Goal: Browse casually

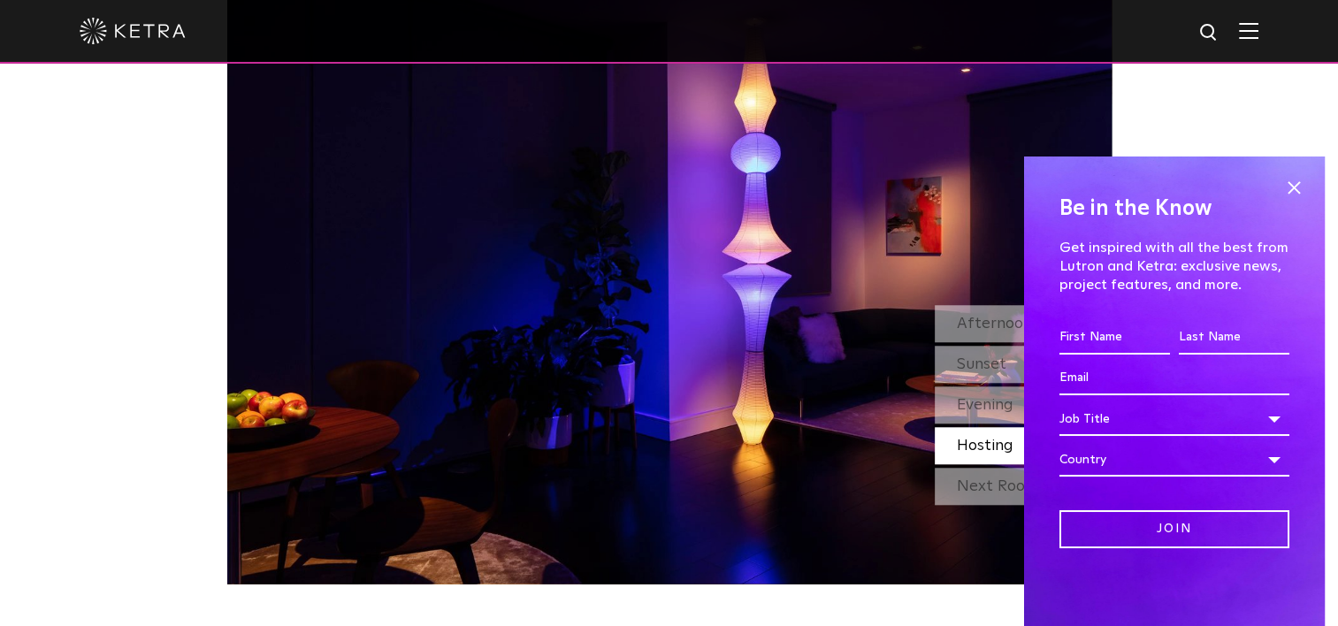
scroll to position [1503, 0]
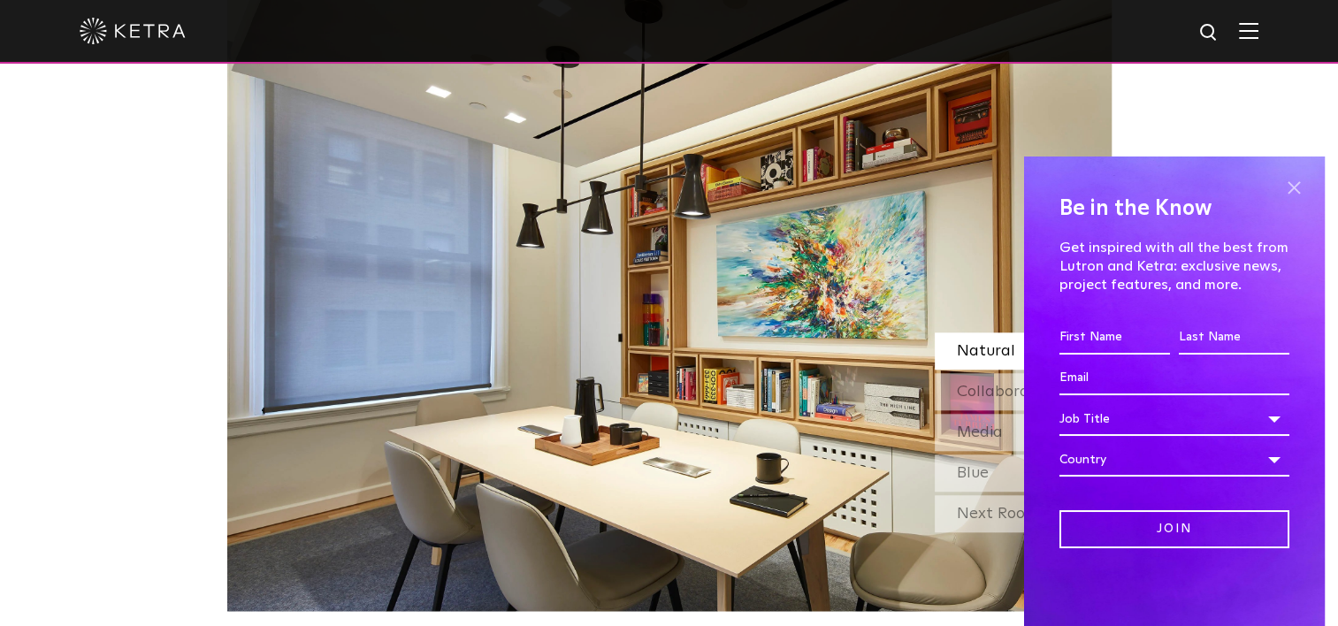
click at [1281, 183] on span at bounding box center [1293, 187] width 27 height 27
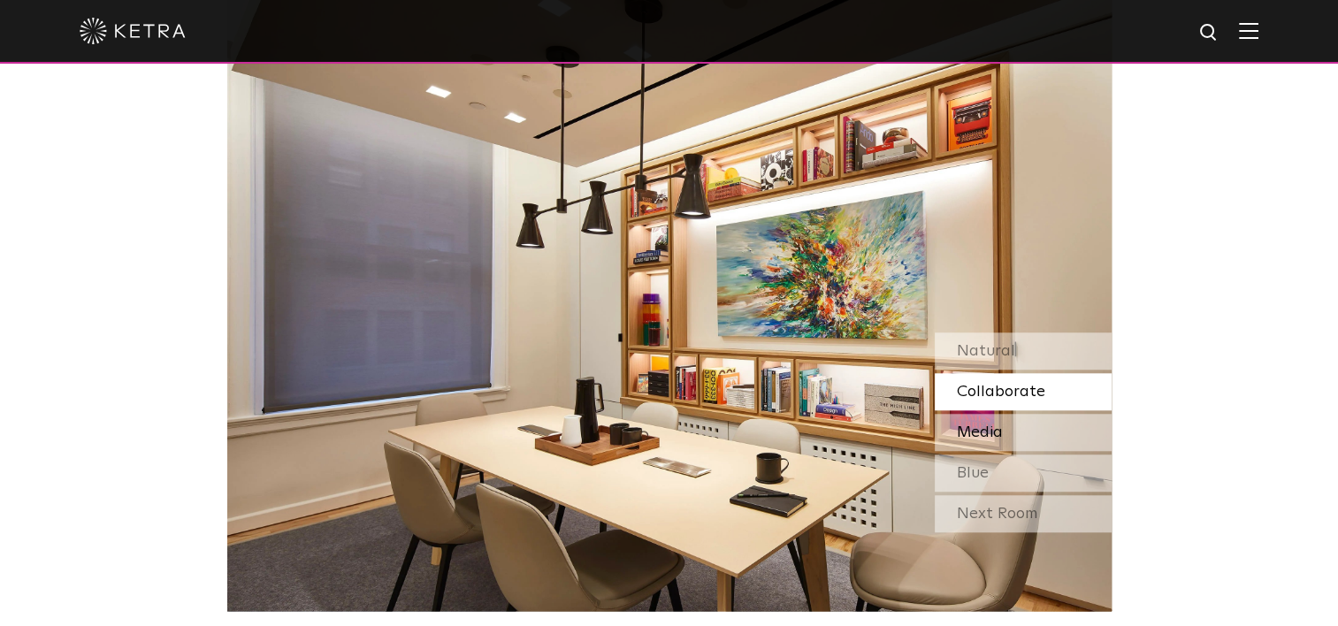
click at [1018, 435] on div "Media" at bounding box center [1022, 432] width 177 height 37
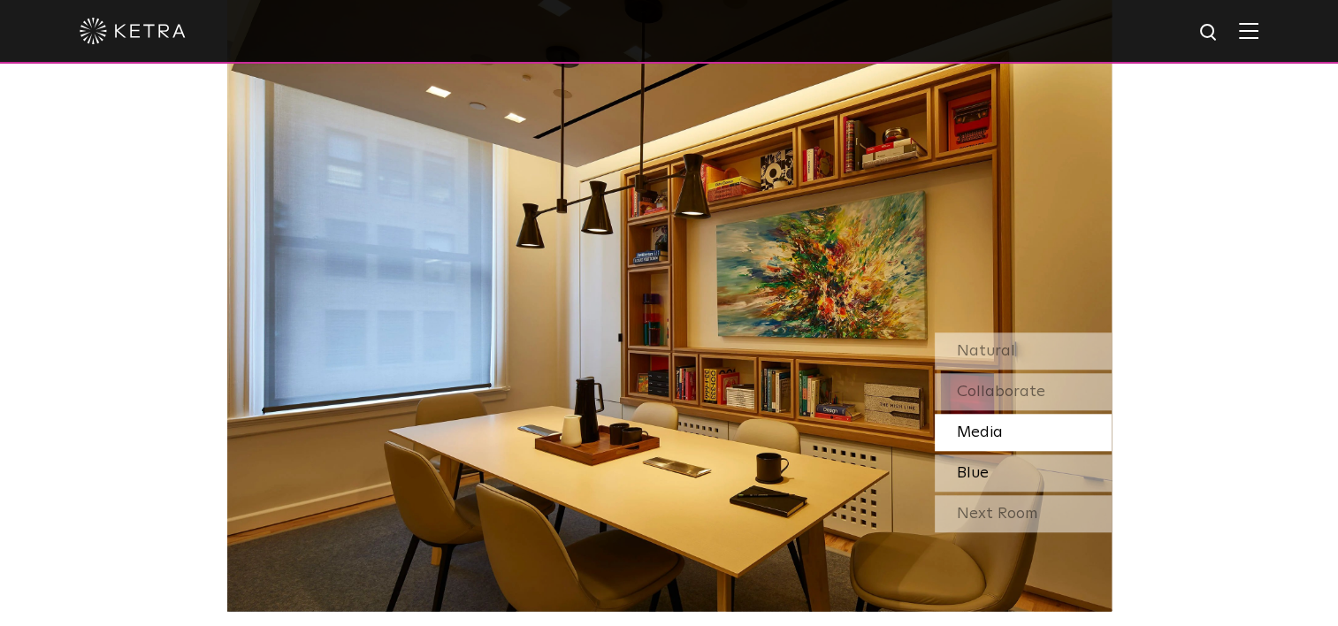
click at [1000, 478] on div "Blue" at bounding box center [1022, 472] width 177 height 37
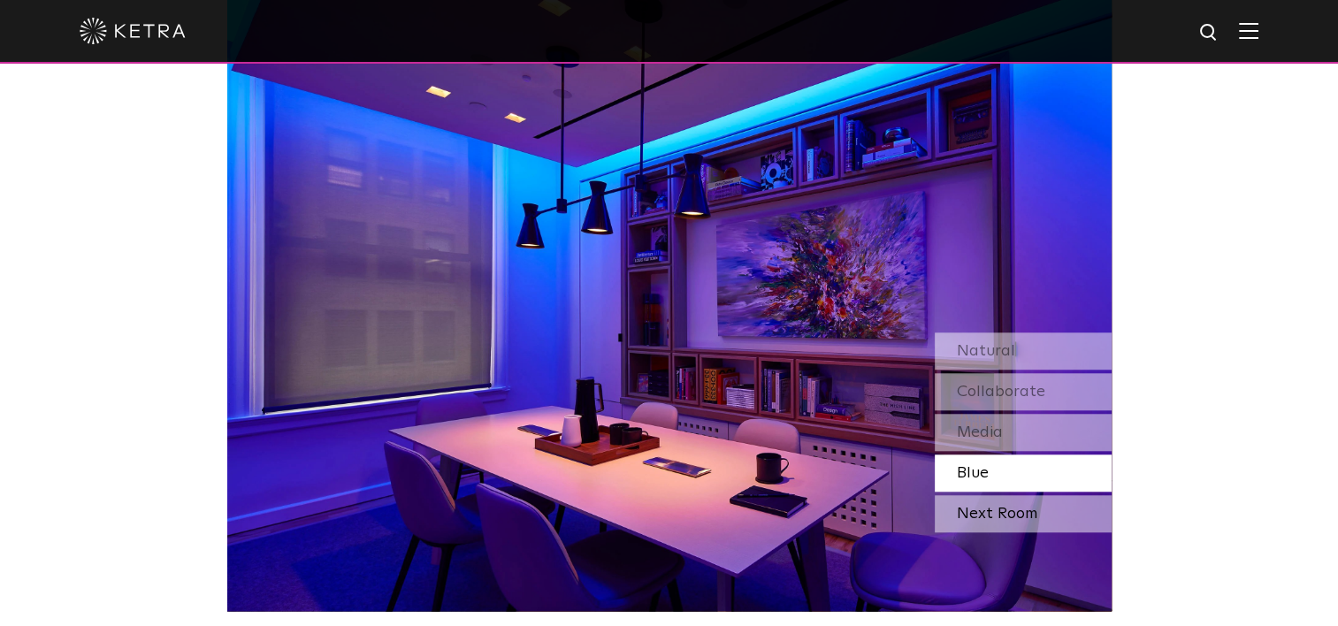
click at [1004, 516] on div "Next Room" at bounding box center [1022, 513] width 177 height 37
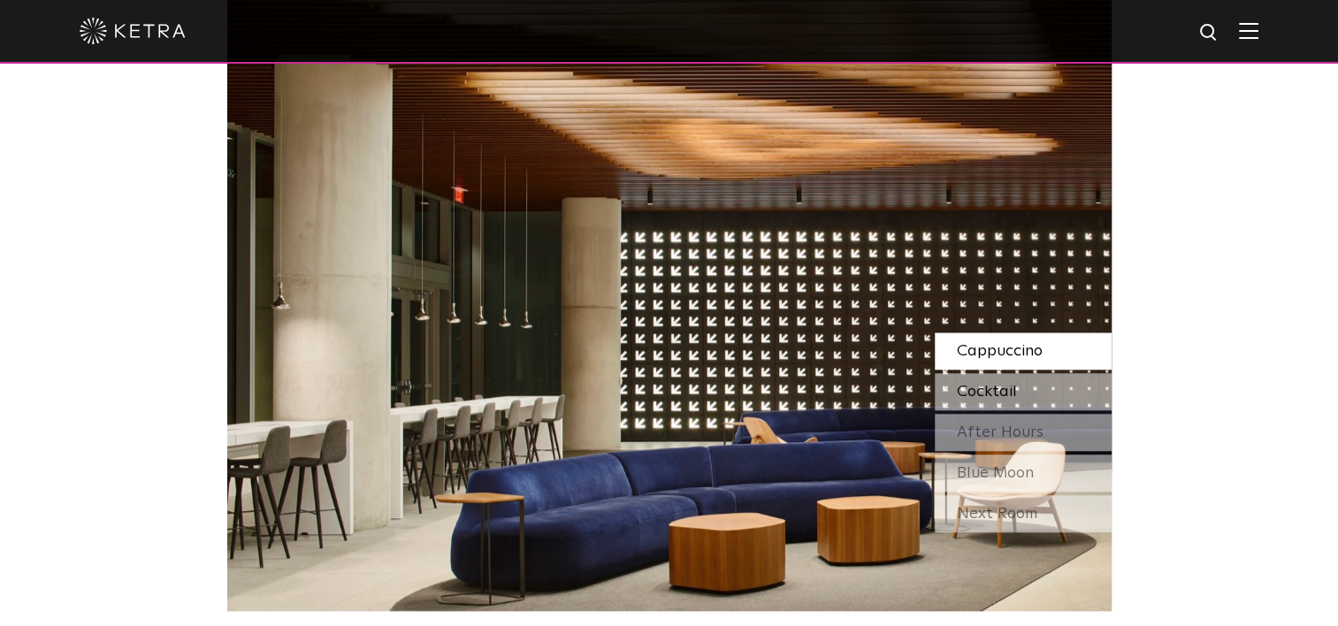
click at [999, 389] on span "Cocktail" at bounding box center [987, 392] width 60 height 16
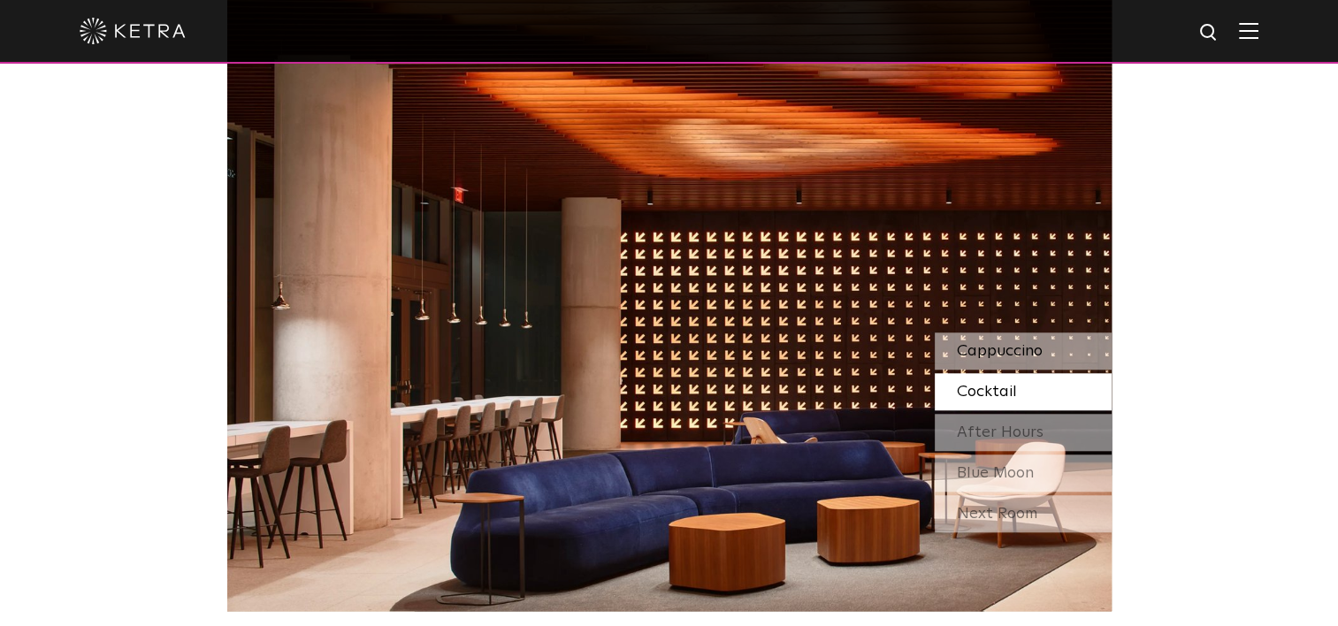
click at [1014, 339] on div "Cappuccino" at bounding box center [1022, 350] width 177 height 37
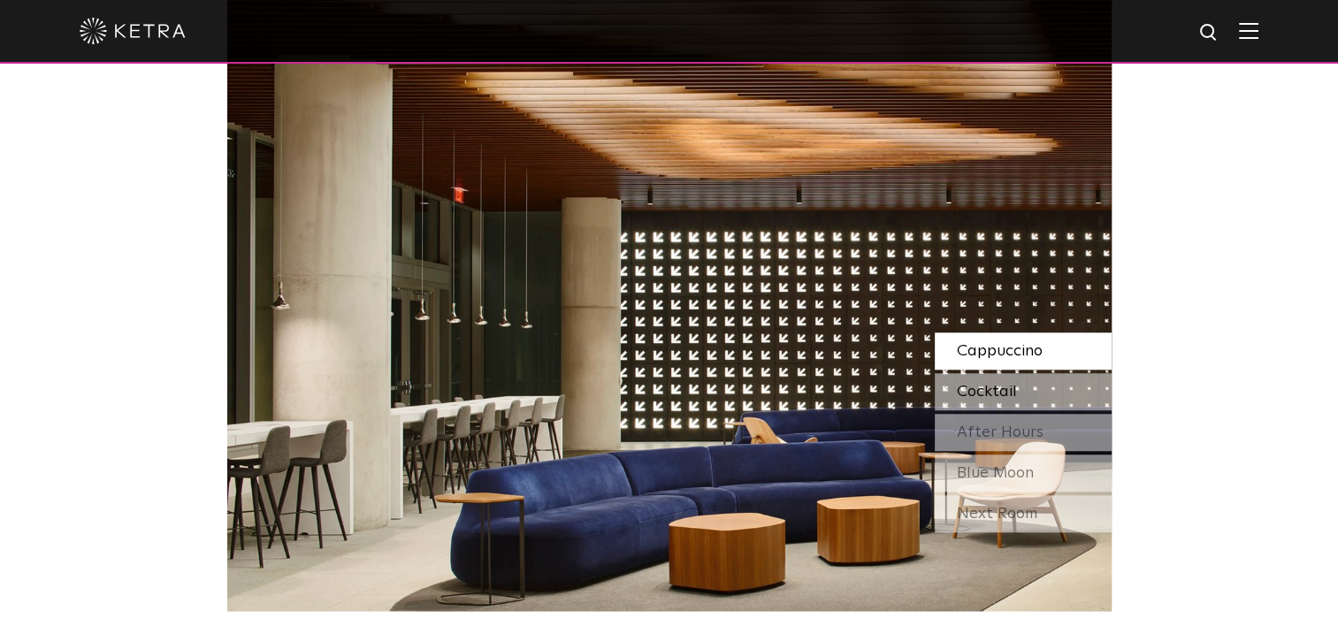
click at [1025, 395] on div "Cocktail" at bounding box center [1022, 391] width 177 height 37
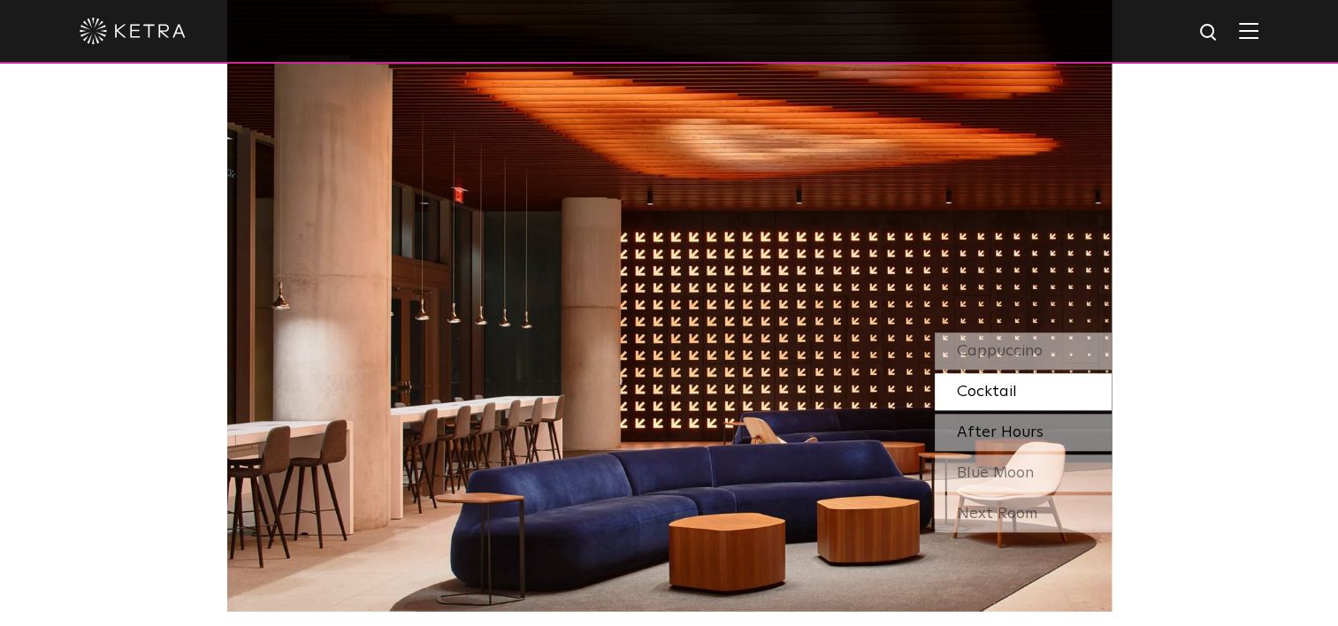
click at [1008, 434] on span "After Hours" at bounding box center [1000, 432] width 87 height 16
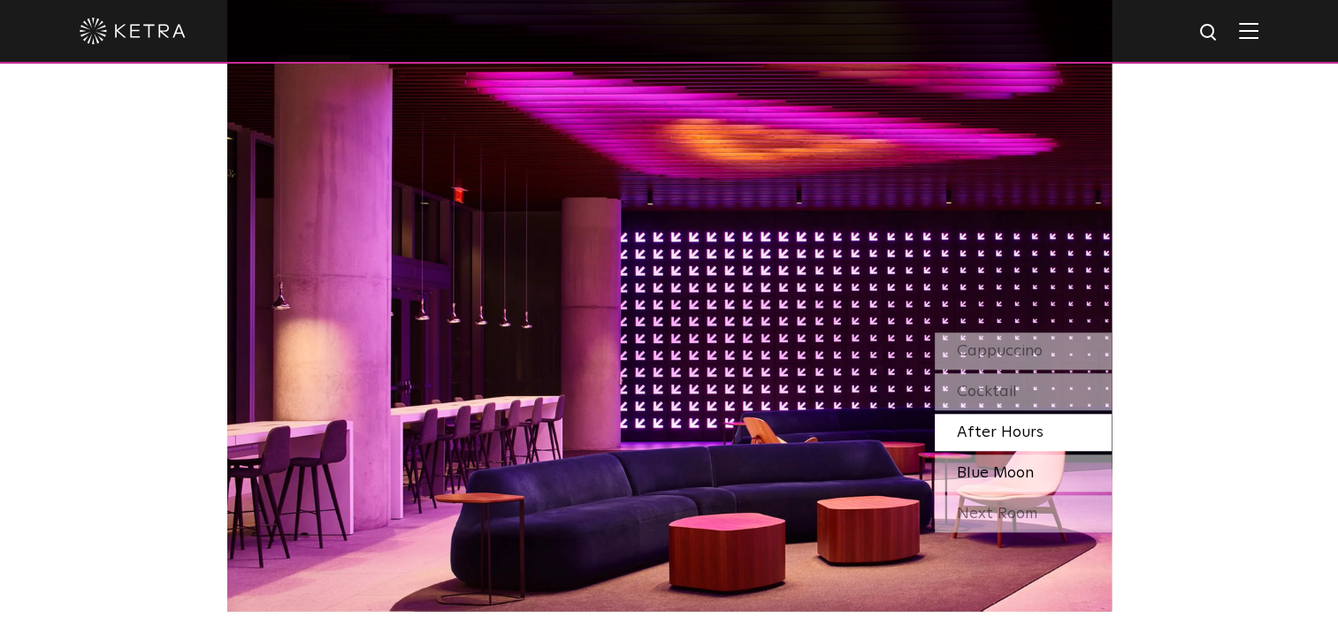
click at [1025, 474] on span "Blue Moon" at bounding box center [995, 473] width 77 height 16
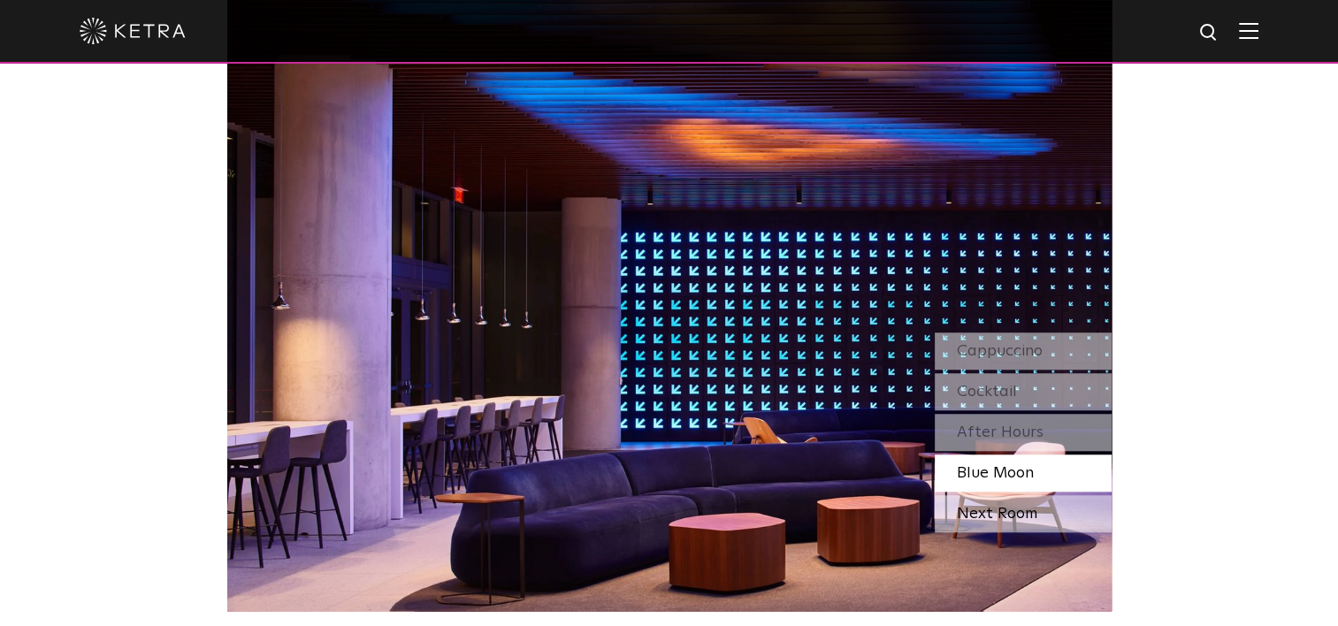
click at [1001, 521] on div "Next Room" at bounding box center [1022, 513] width 177 height 37
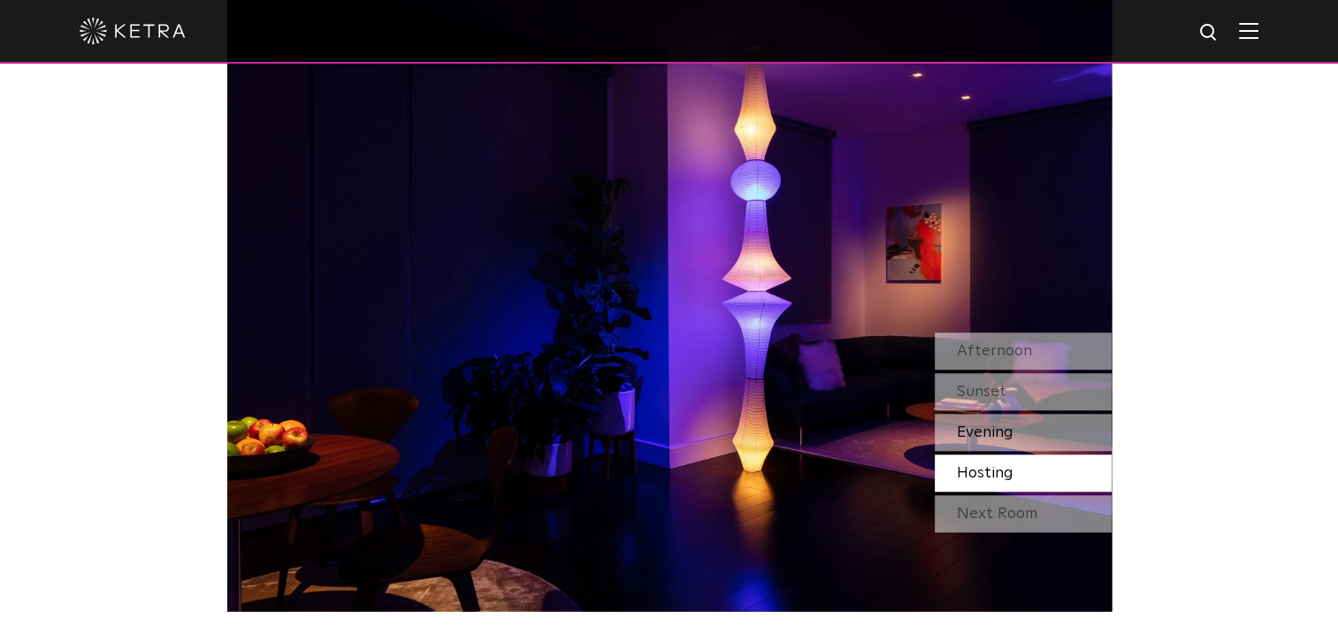
click at [1002, 435] on span "Evening" at bounding box center [985, 432] width 57 height 16
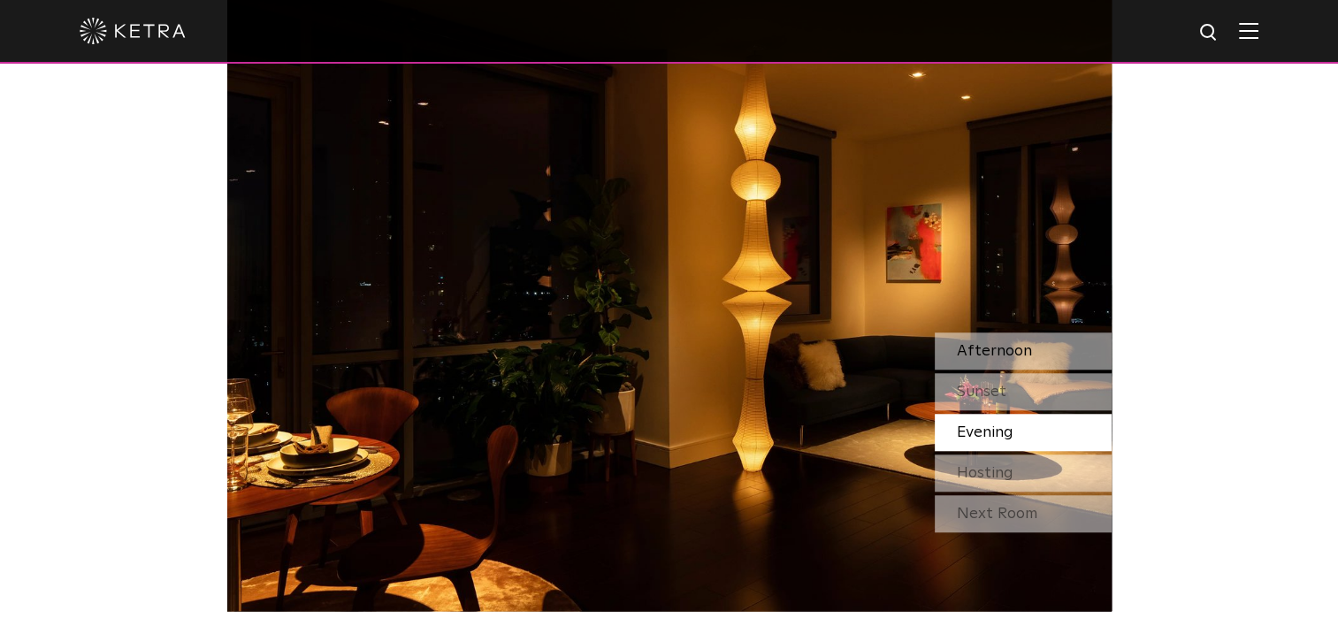
click at [986, 337] on div "Afternoon" at bounding box center [1022, 350] width 177 height 37
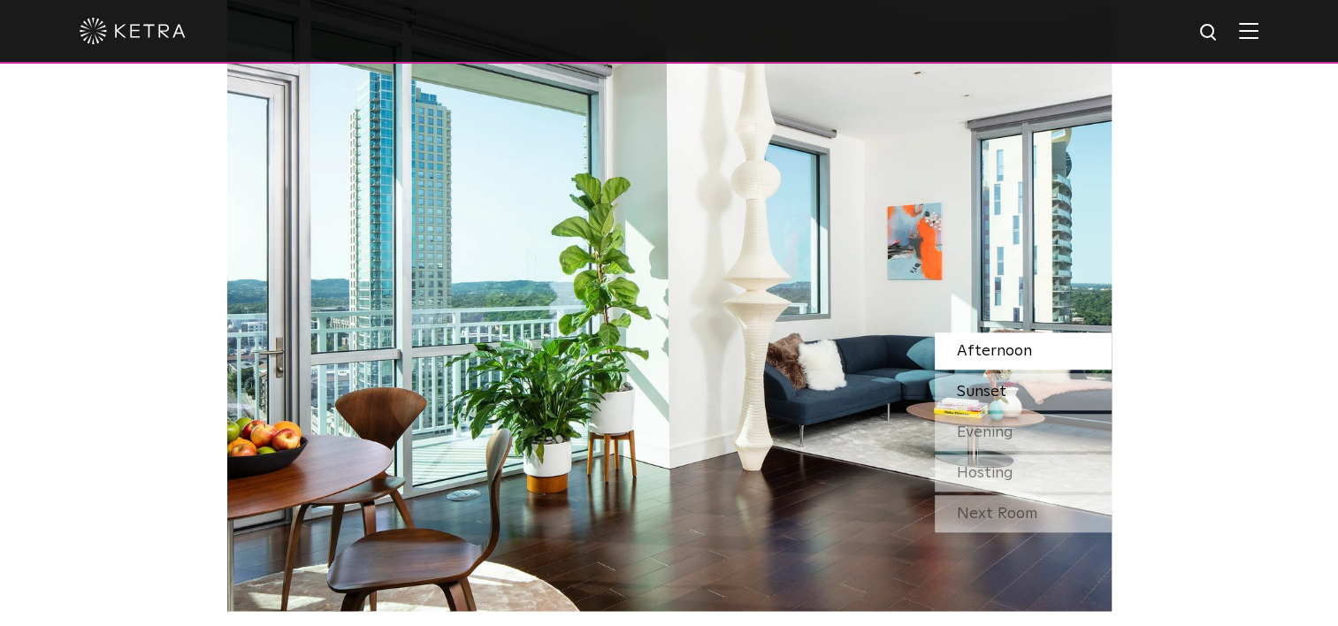
click at [1017, 391] on div "Sunset" at bounding box center [1022, 391] width 177 height 37
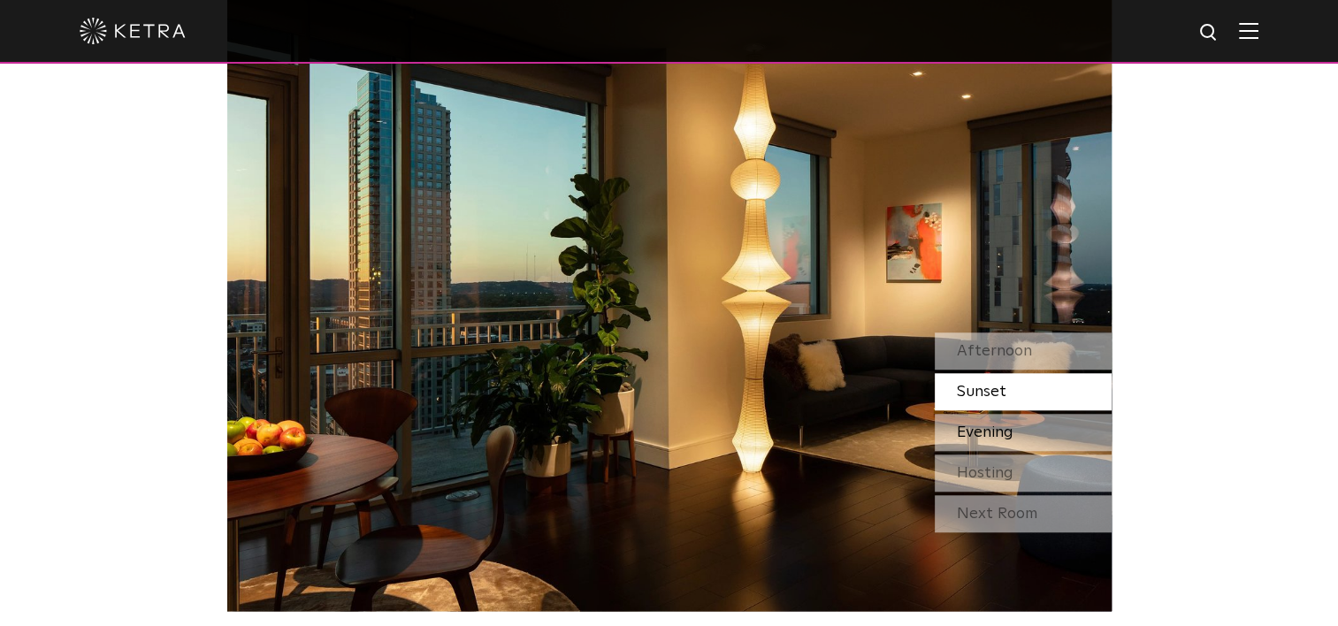
click at [1008, 435] on span "Evening" at bounding box center [985, 432] width 57 height 16
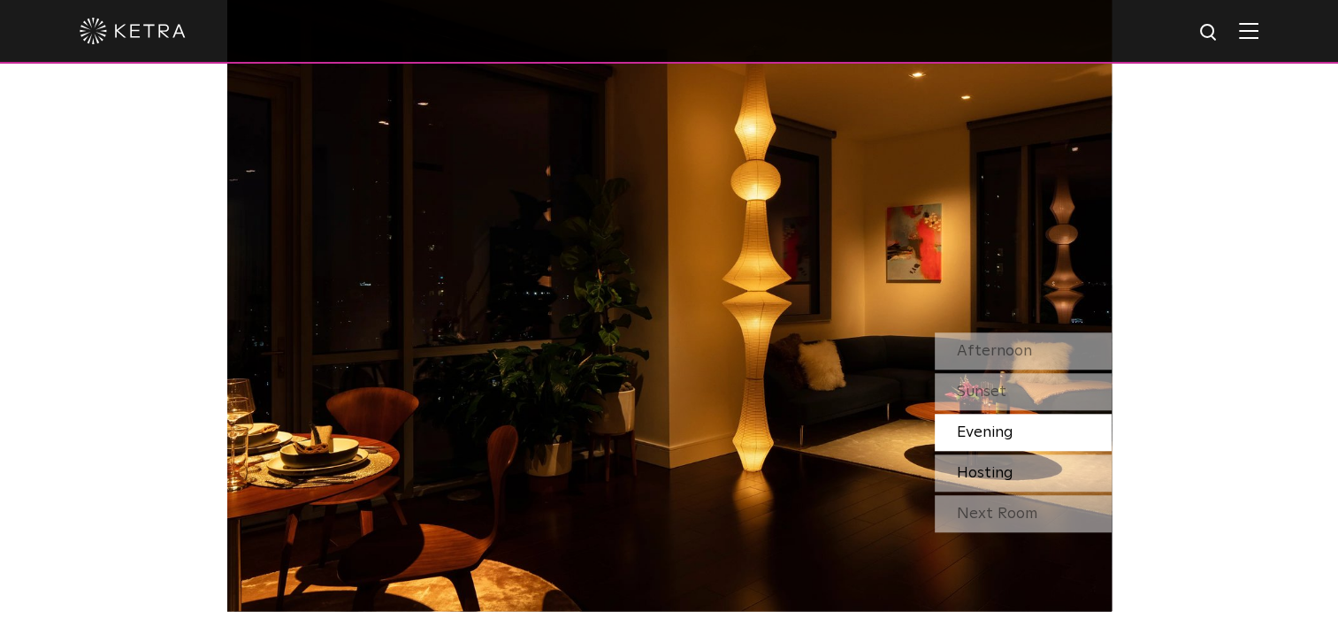
click at [997, 477] on span "Hosting" at bounding box center [985, 473] width 57 height 16
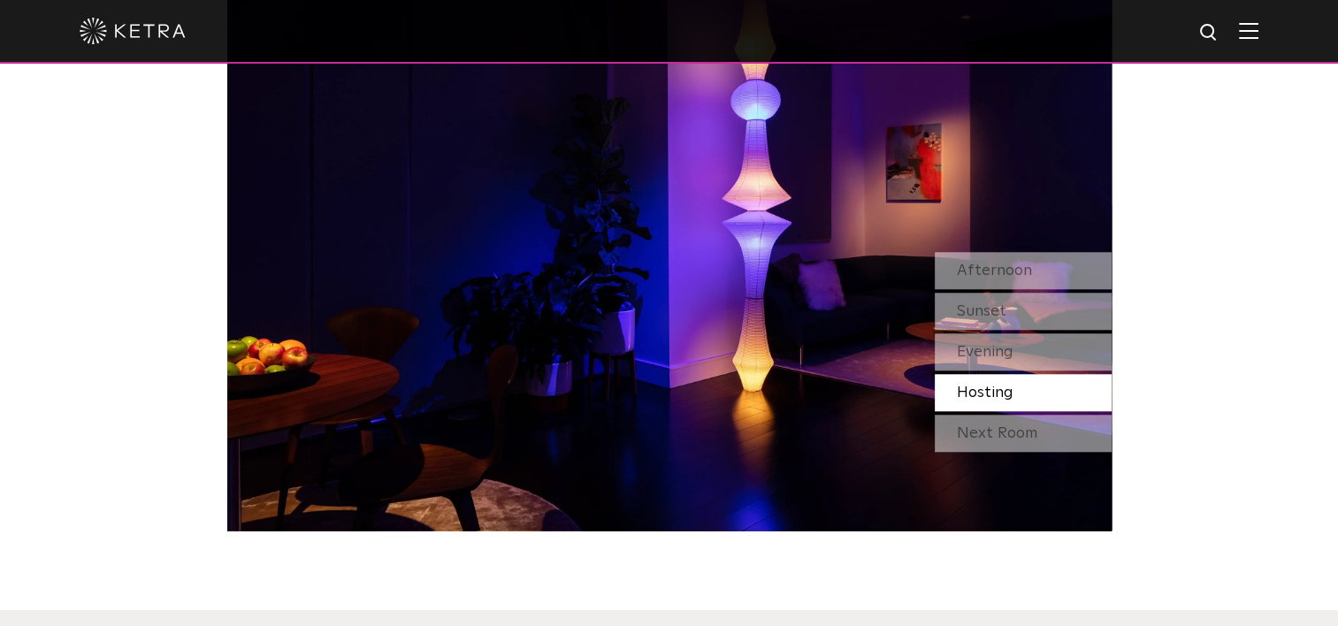
scroll to position [1680, 0]
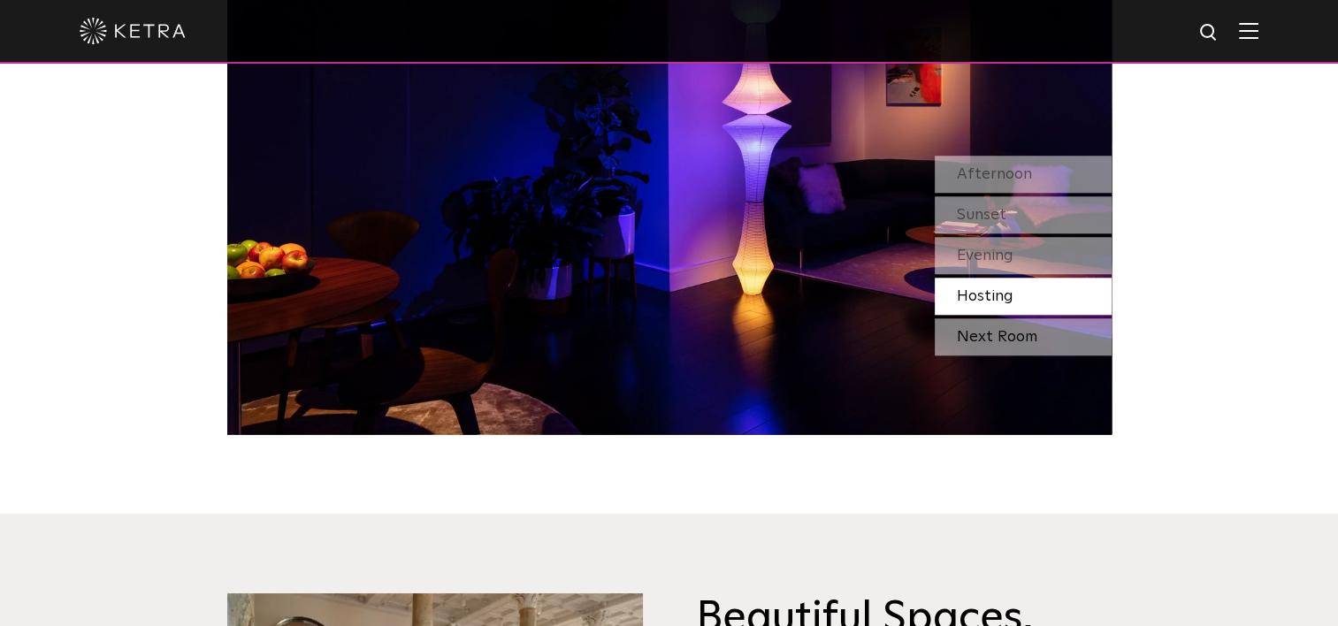
click at [1006, 343] on div "Next Room" at bounding box center [1022, 336] width 177 height 37
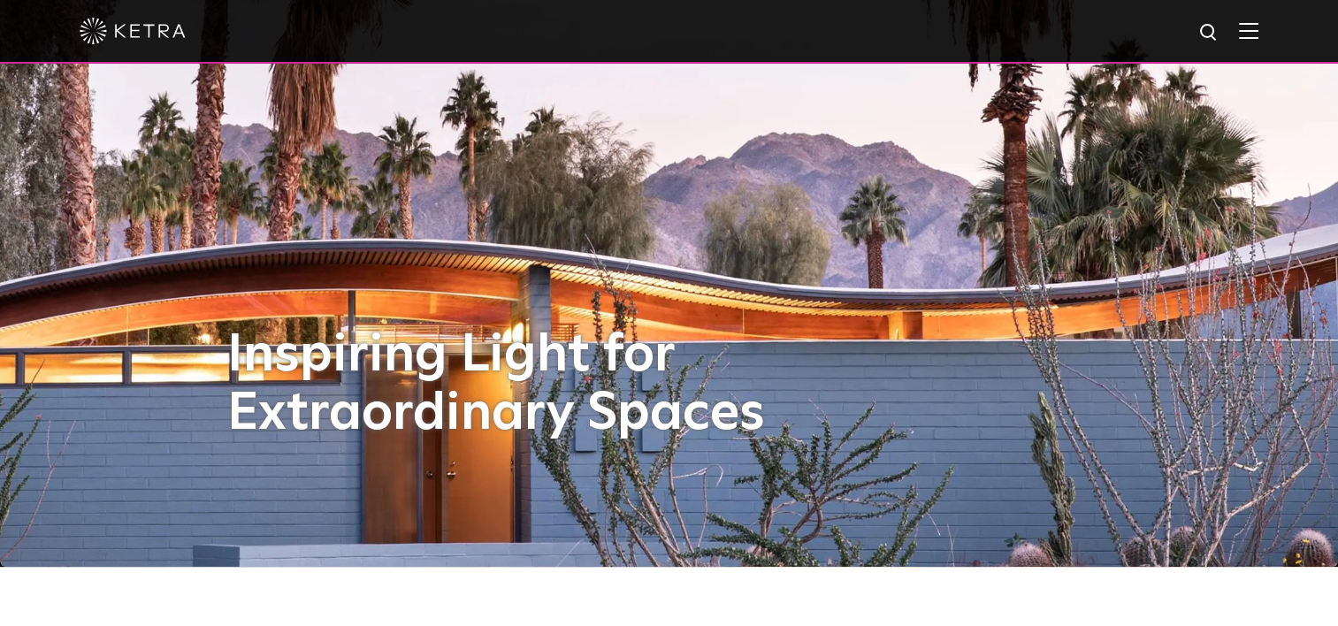
scroll to position [88, 0]
